Goal: Transaction & Acquisition: Purchase product/service

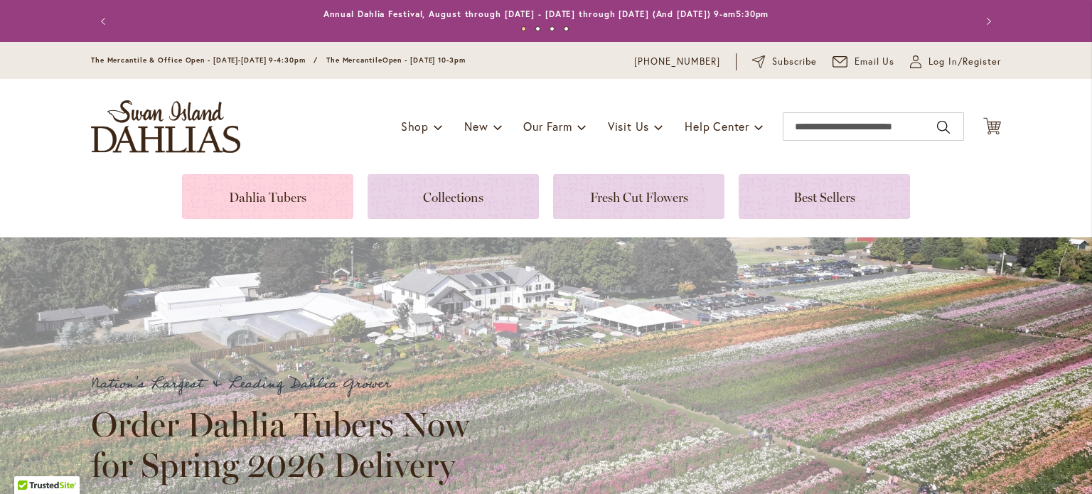
click at [282, 203] on link at bounding box center [267, 196] width 171 height 45
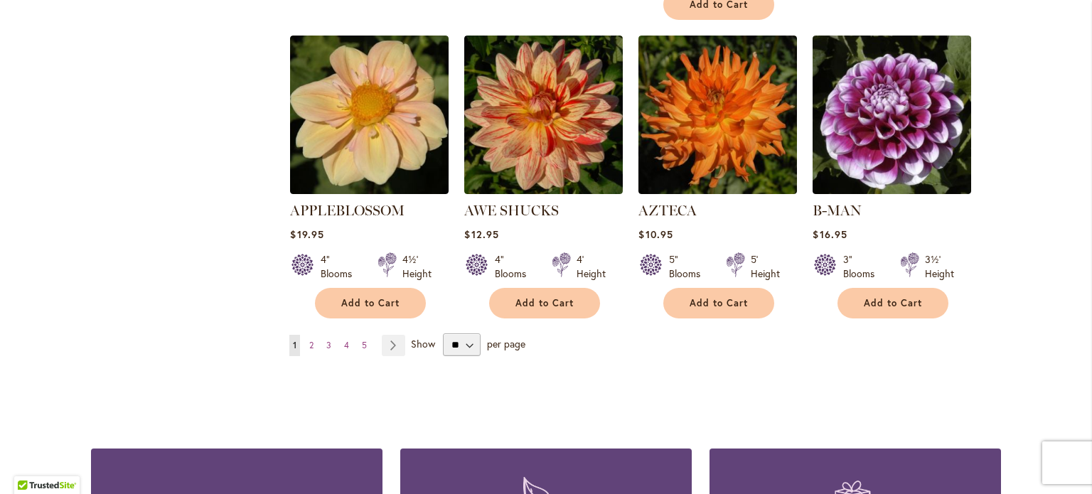
scroll to position [1229, 0]
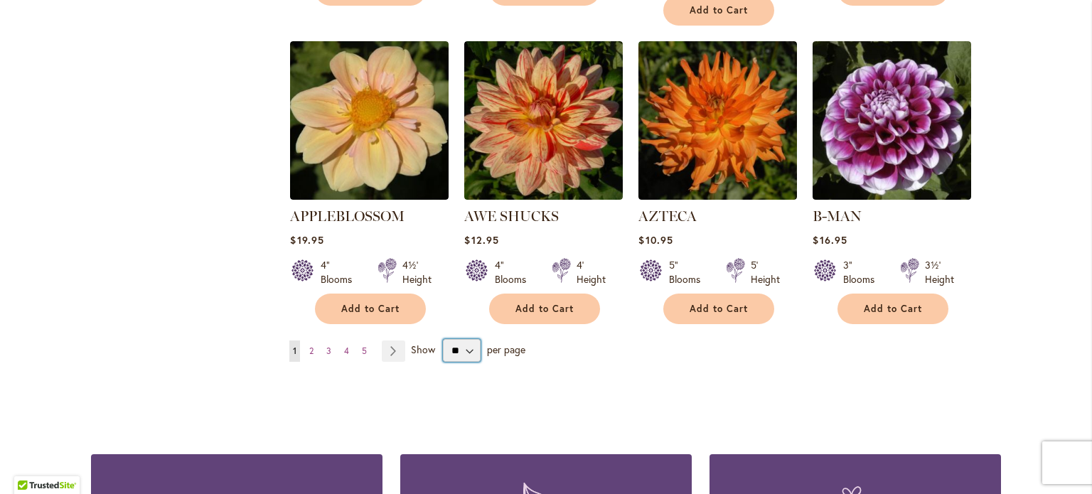
click at [464, 339] on select "** ** ** **" at bounding box center [462, 350] width 38 height 23
select select "**"
click at [443, 339] on select "** ** ** **" at bounding box center [462, 350] width 38 height 23
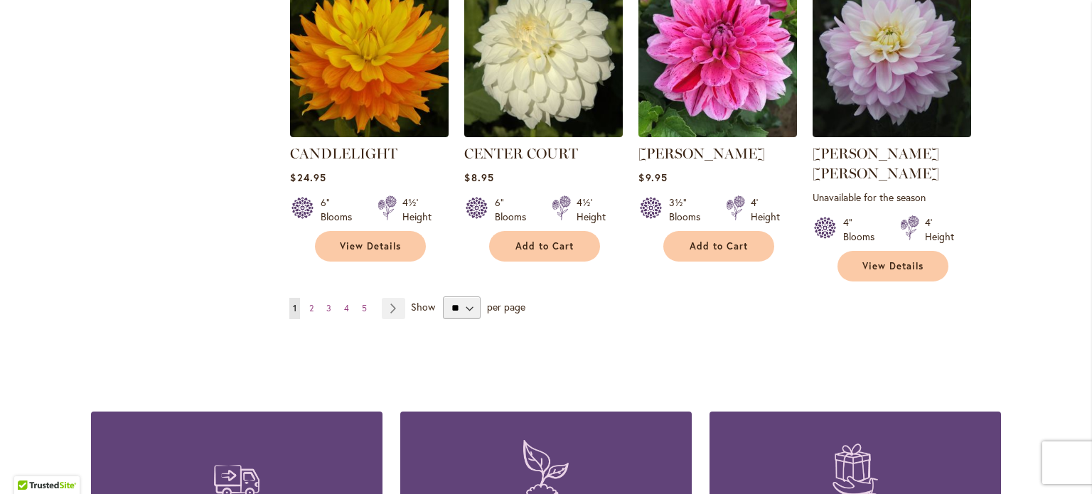
scroll to position [4911, 0]
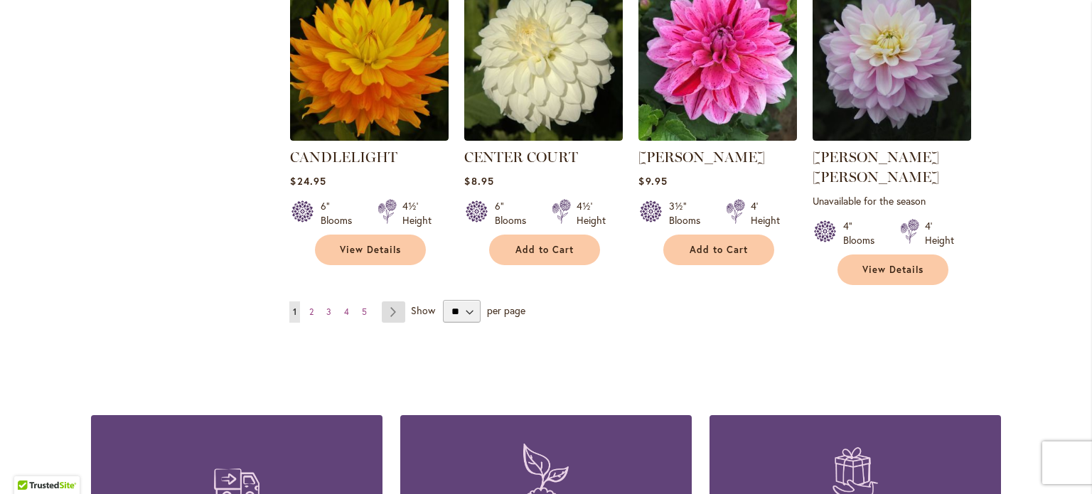
click at [390, 301] on link "Page Next" at bounding box center [393, 311] width 23 height 21
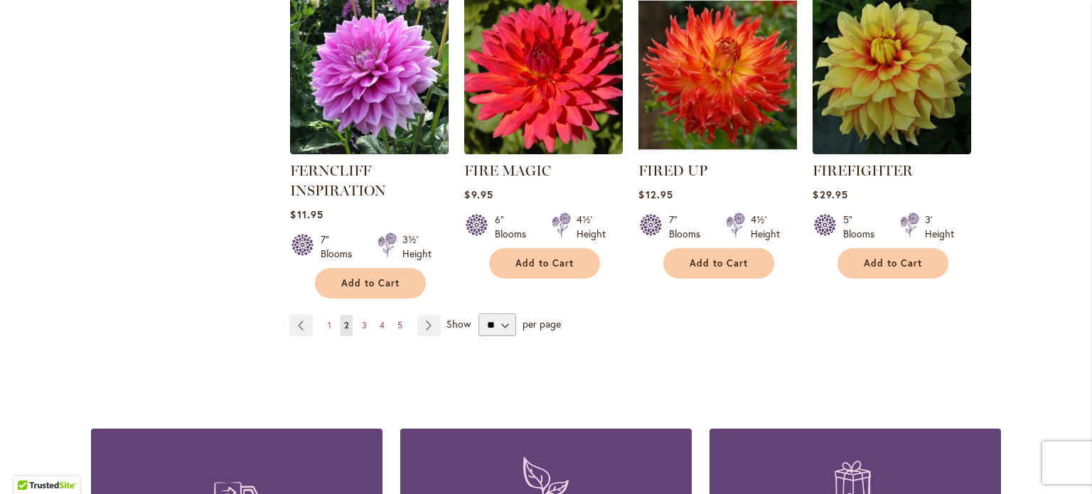
scroll to position [5048, 0]
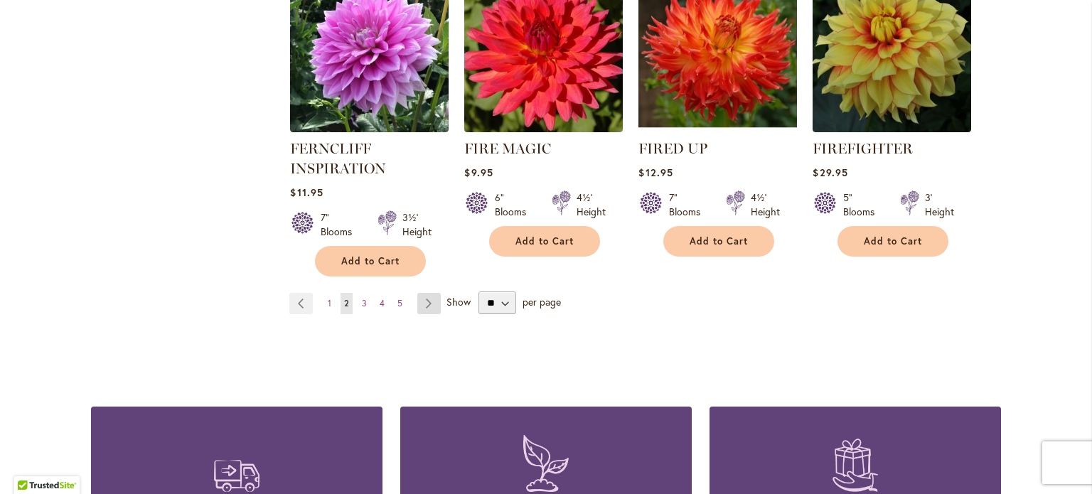
click at [423, 293] on link "Page Next" at bounding box center [428, 303] width 23 height 21
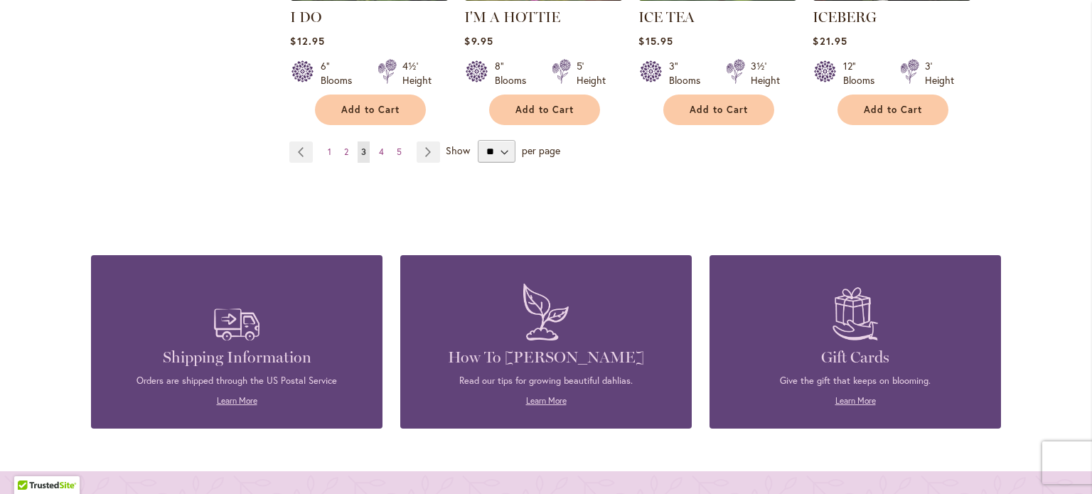
scroll to position [5190, 0]
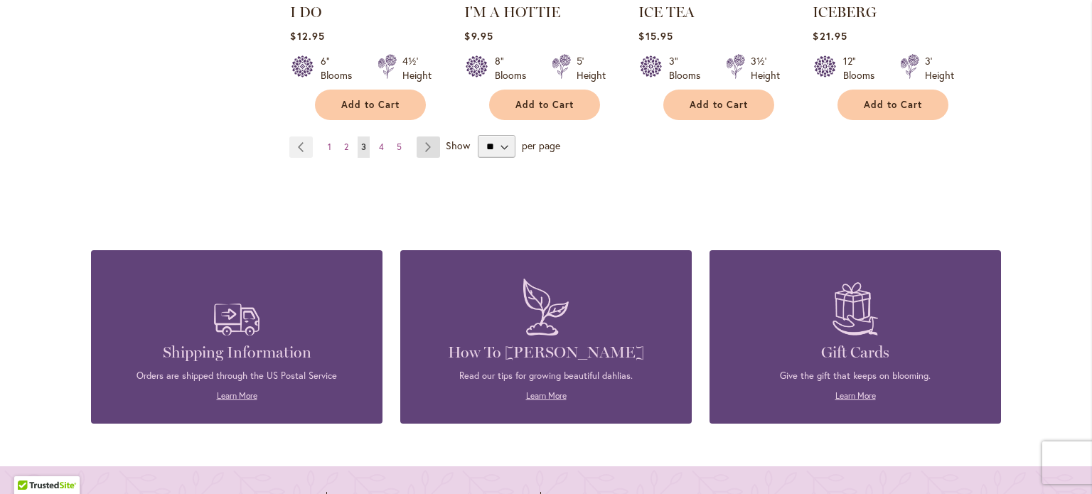
click at [424, 136] on link "Page Next" at bounding box center [428, 146] width 23 height 21
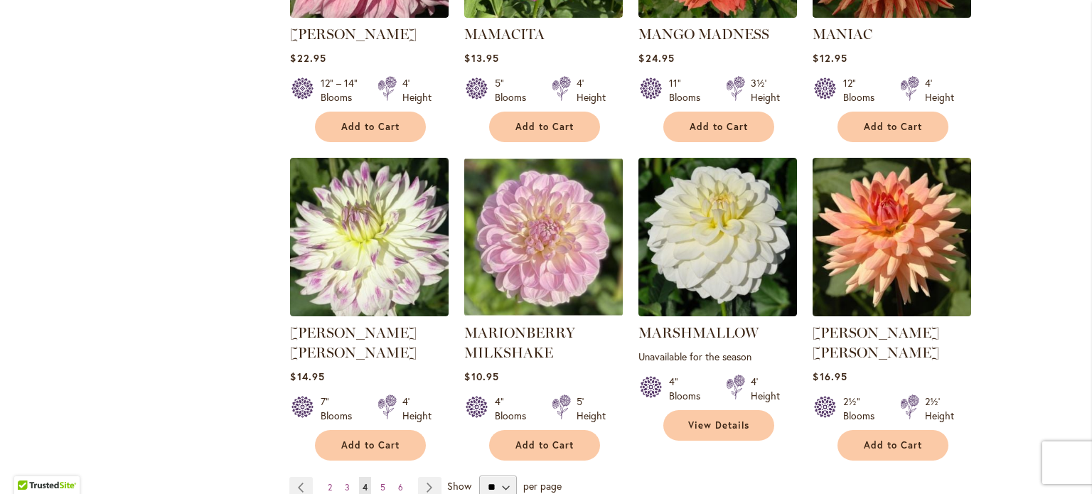
scroll to position [4834, 0]
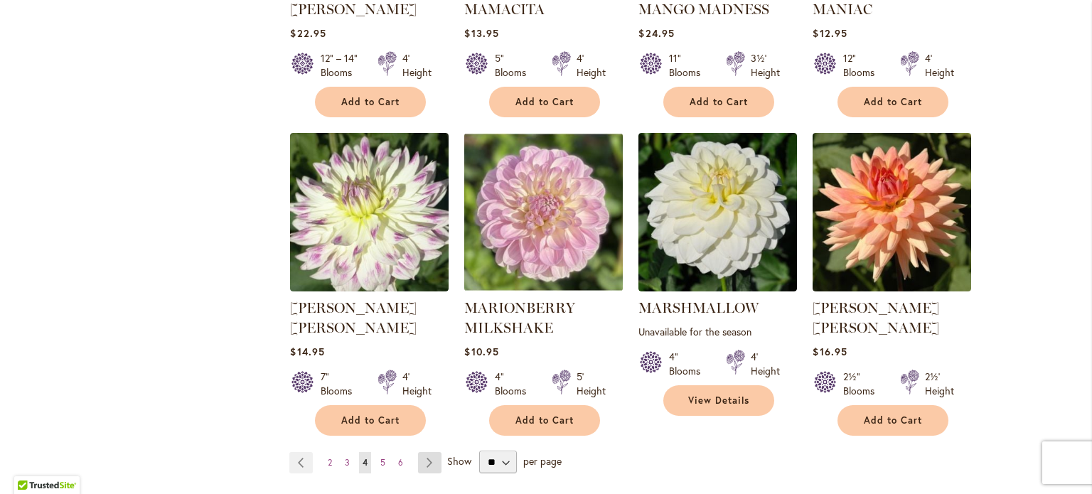
click at [424, 452] on link "Page Next" at bounding box center [429, 462] width 23 height 21
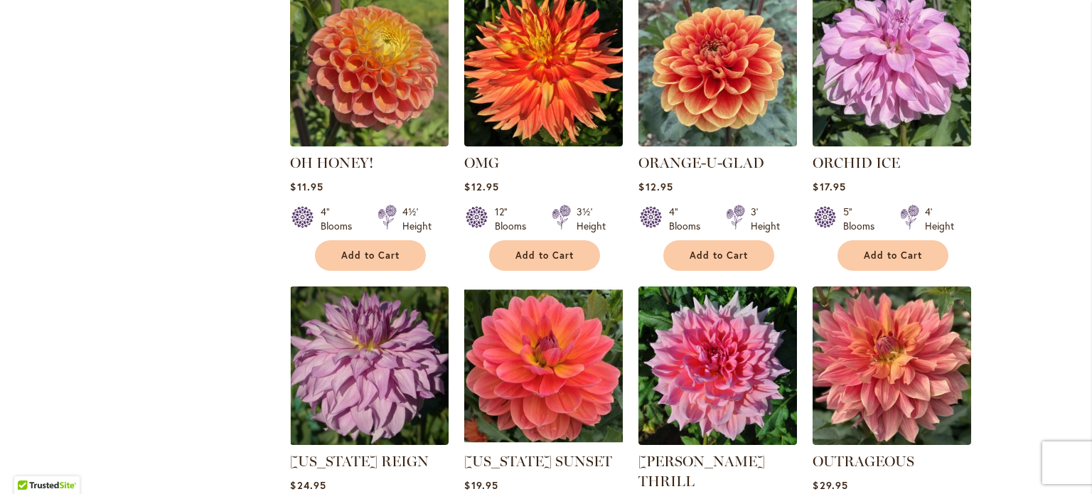
scroll to position [2844, 0]
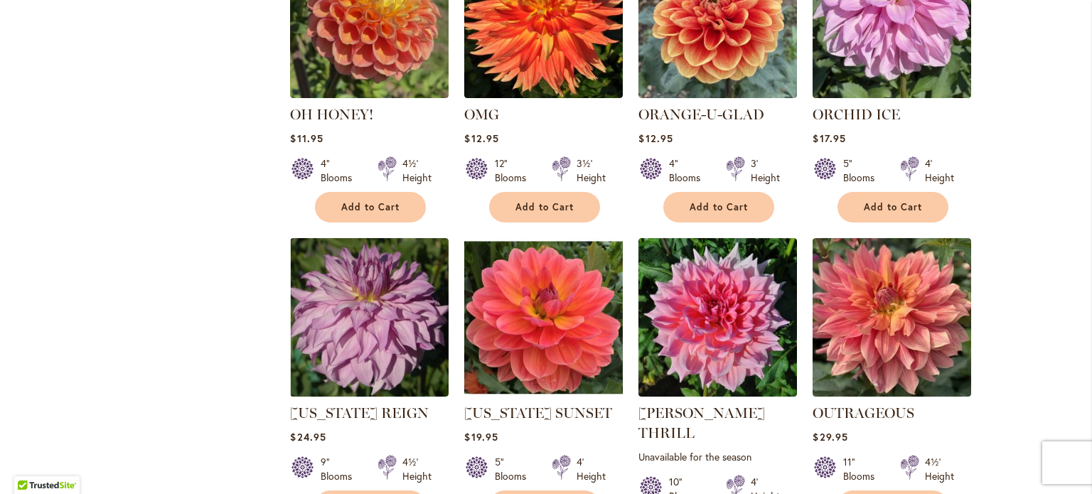
click at [0, 489] on div "Skip to Content The Mercantile & Office Open - Monday-Friday 9-4:30pm / The Mer…" at bounding box center [546, 184] width 1092 height 5972
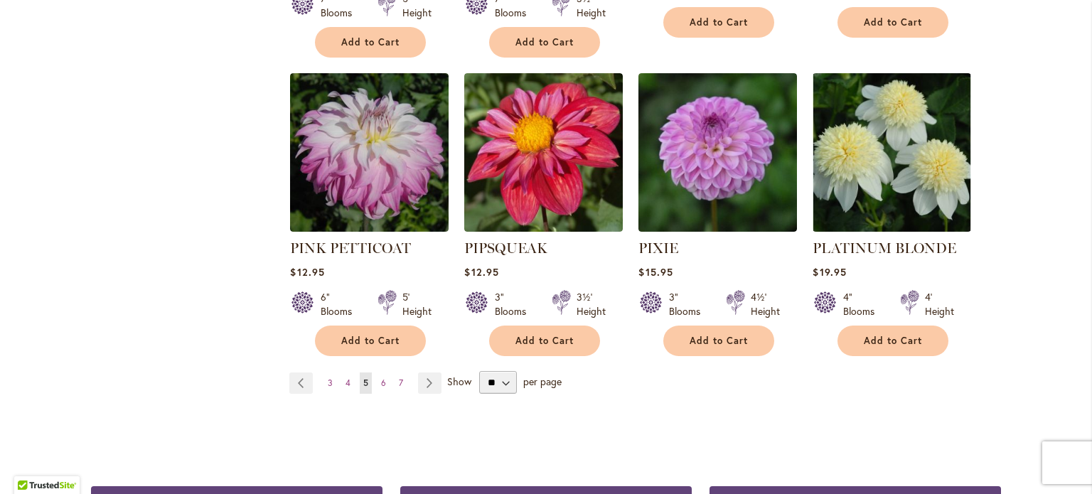
scroll to position [4905, 0]
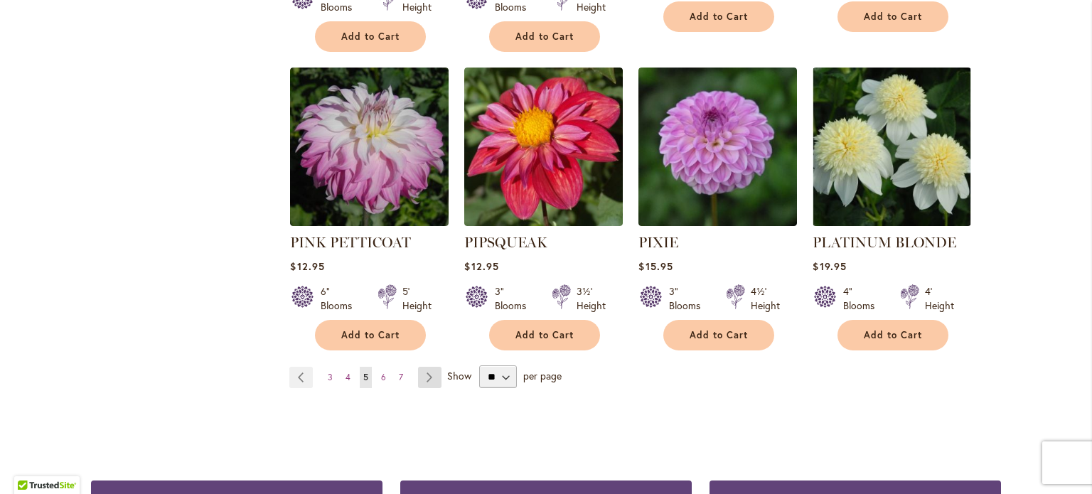
click at [422, 367] on link "Page Next" at bounding box center [429, 377] width 23 height 21
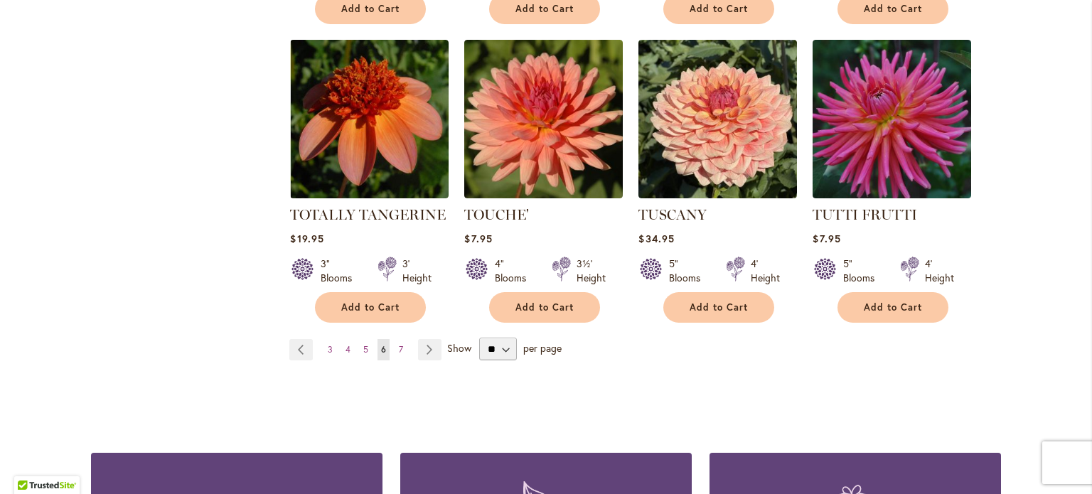
scroll to position [4905, 0]
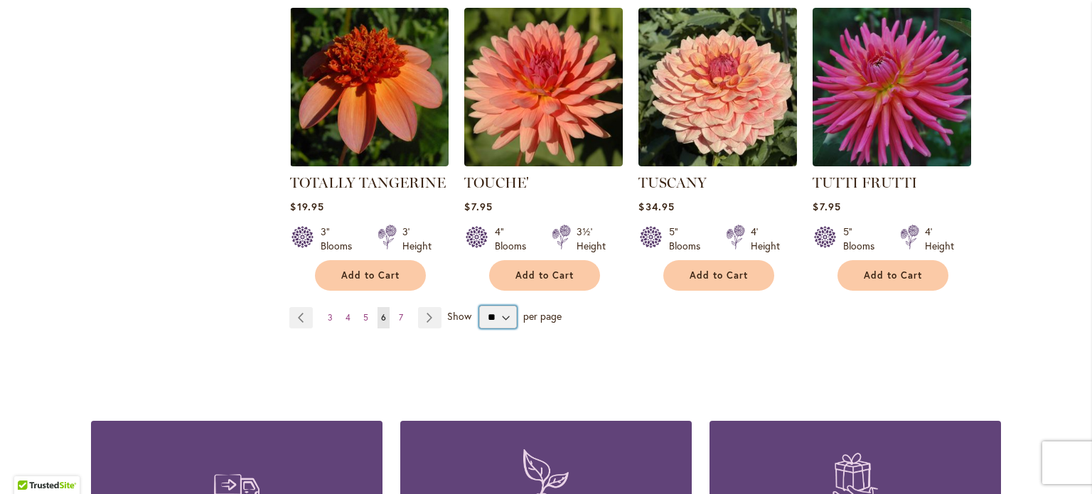
click at [498, 306] on select "** ** ** **" at bounding box center [498, 317] width 38 height 23
click at [428, 307] on link "Page Next" at bounding box center [429, 317] width 23 height 21
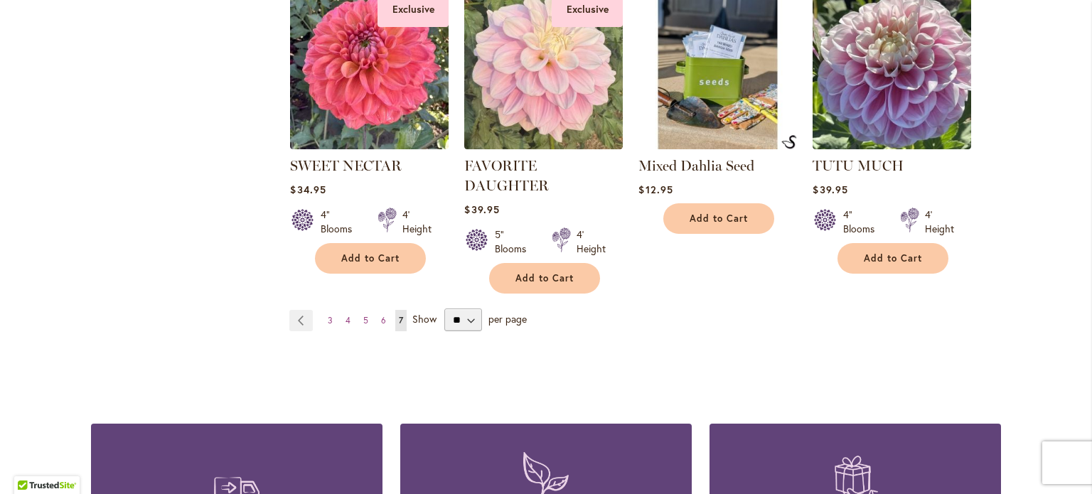
scroll to position [2844, 0]
